Goal: Information Seeking & Learning: Find specific fact

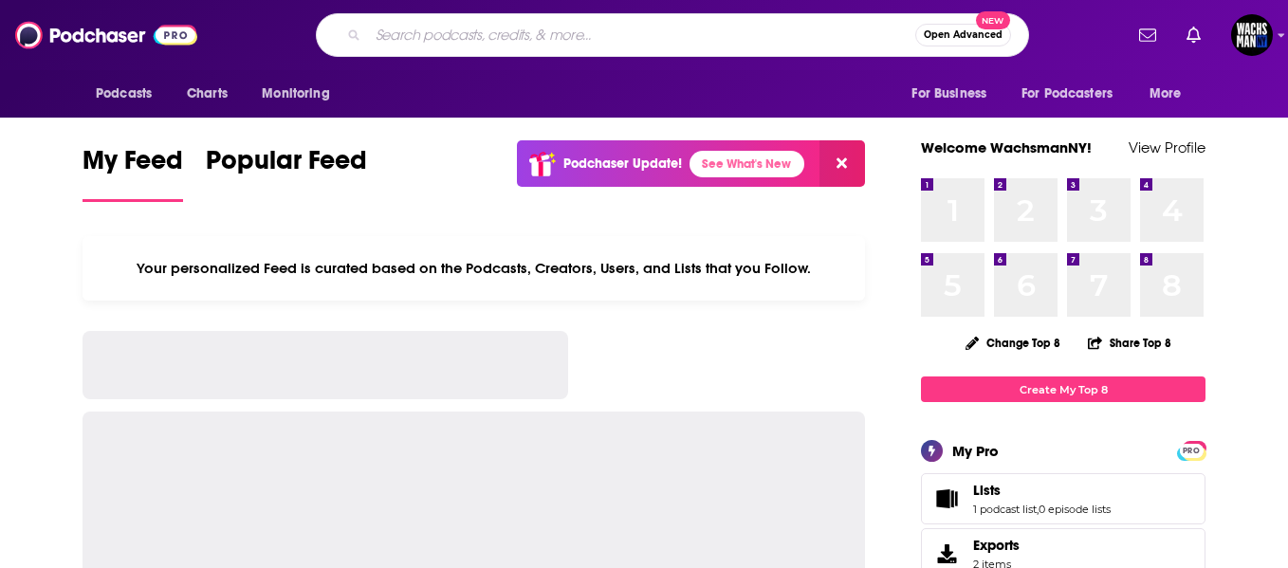
click at [387, 30] on input "Search podcasts, credits, & more..." at bounding box center [641, 35] width 547 height 30
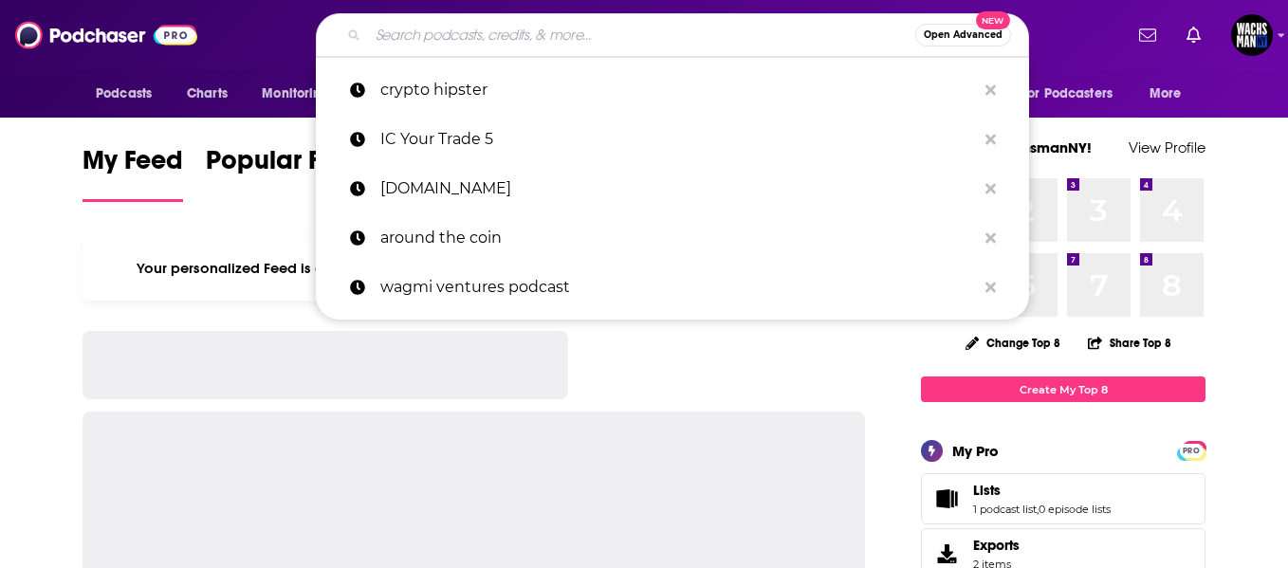
type input "r"
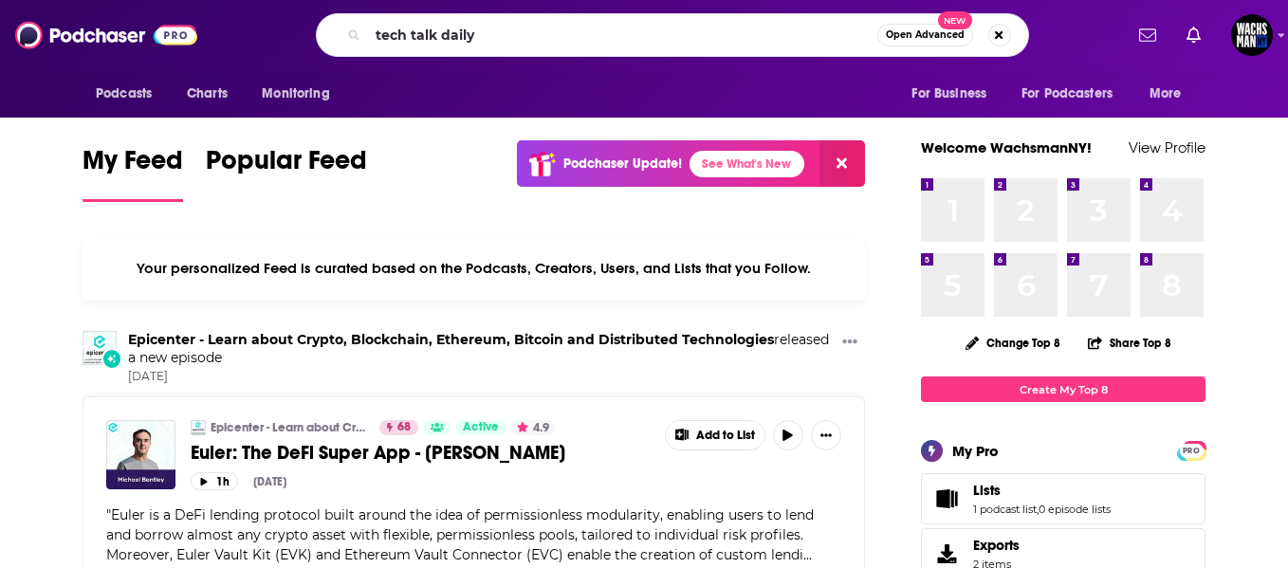
type input "tech talk daily"
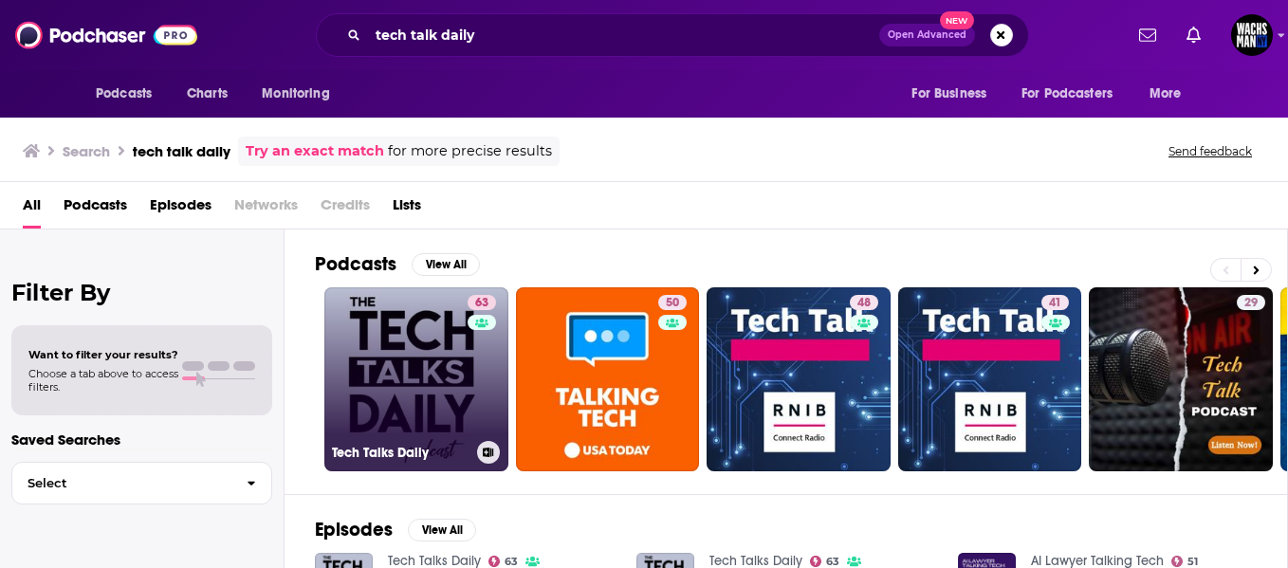
click at [430, 391] on link "63 Tech Talks Daily" at bounding box center [416, 379] width 184 height 184
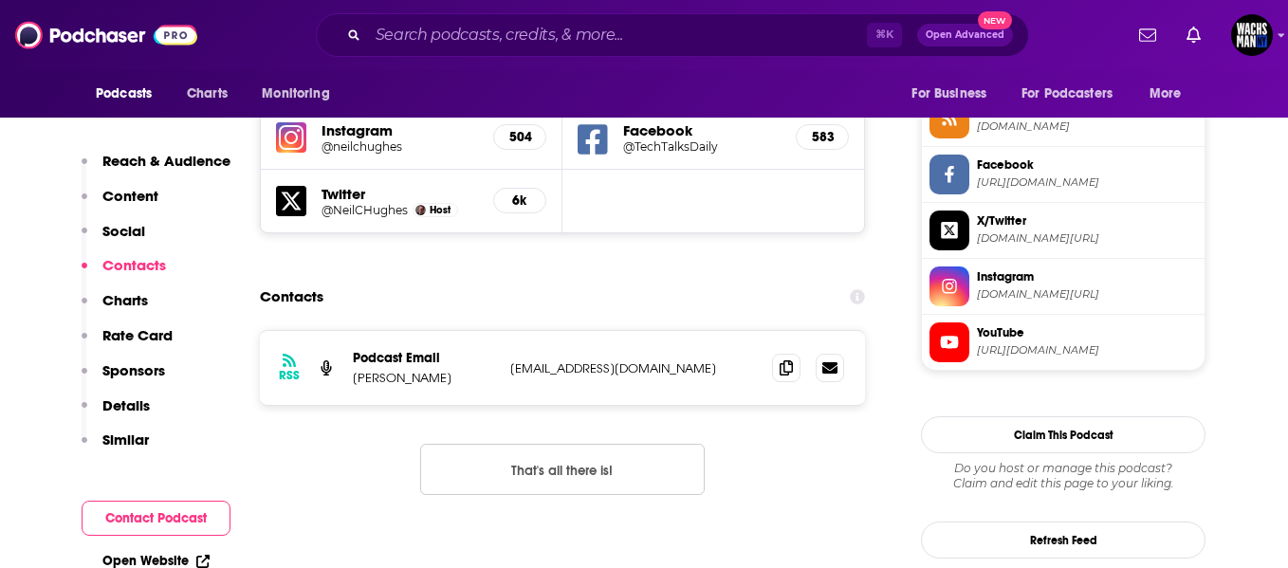
scroll to position [1751, 0]
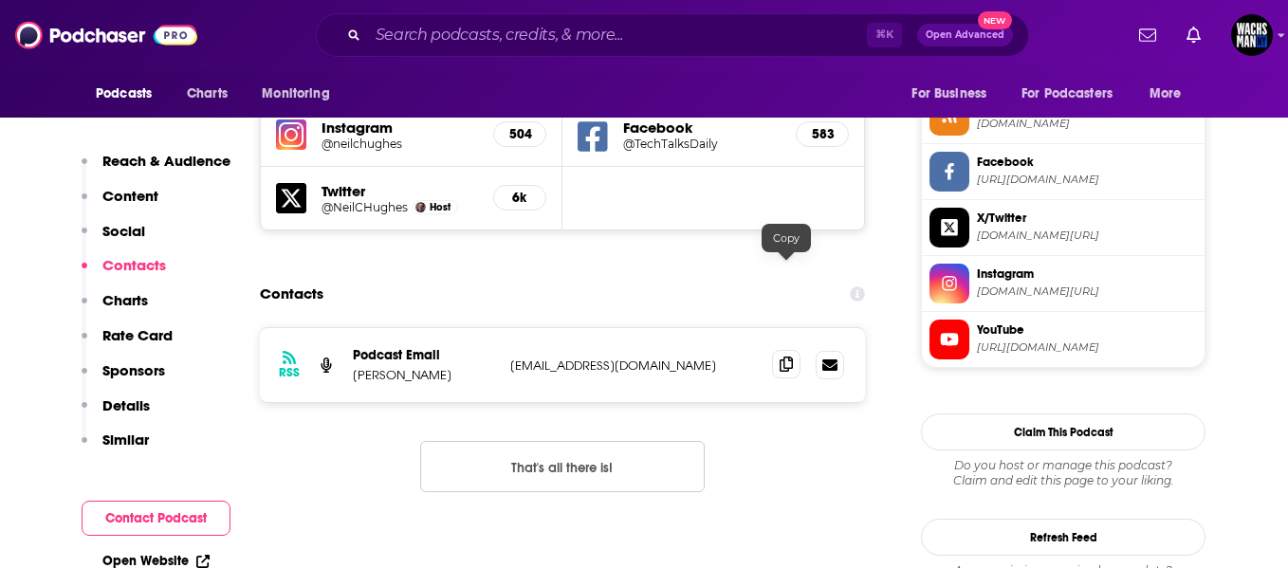
click at [783, 356] on icon at bounding box center [785, 363] width 13 height 15
